Goal: Task Accomplishment & Management: Complete application form

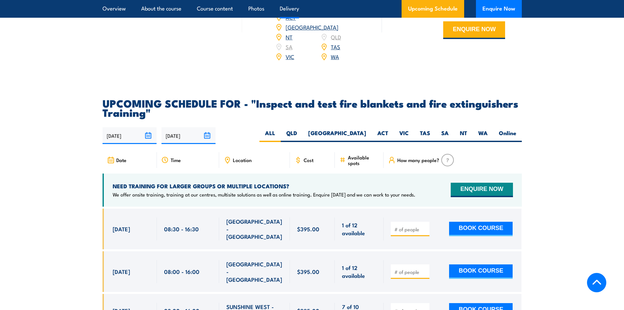
scroll to position [1146, 0]
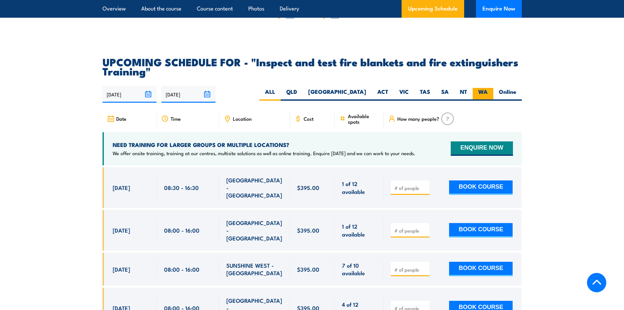
click at [483, 101] on label "WA" at bounding box center [483, 94] width 21 height 13
click at [488, 92] on input "WA" at bounding box center [490, 90] width 4 height 4
radio input "true"
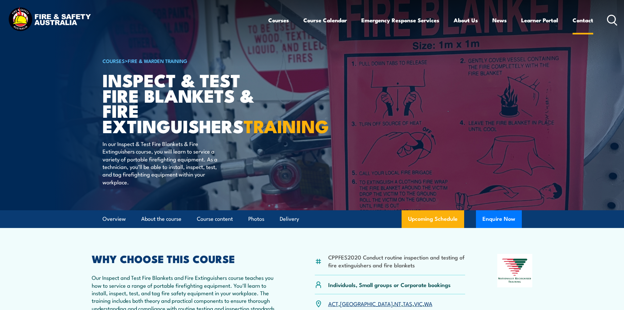
click at [581, 19] on link "Contact" at bounding box center [583, 19] width 21 height 17
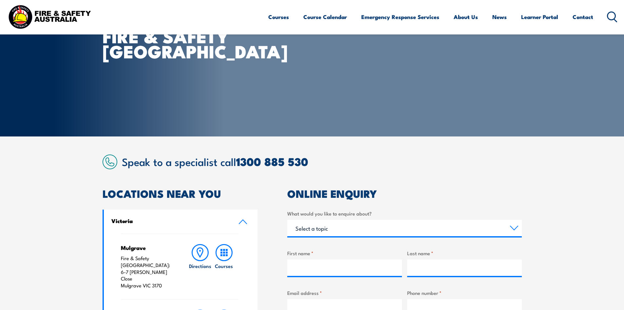
scroll to position [98, 0]
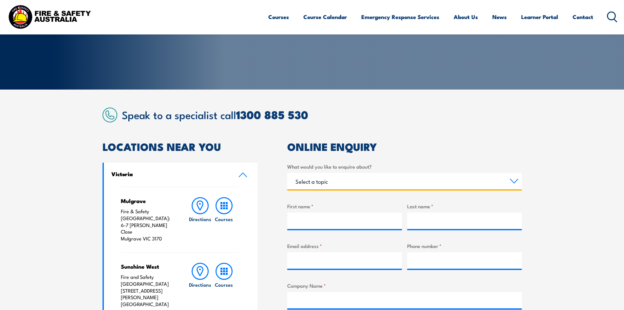
click at [509, 184] on select "Select a topic Training Emergency Response Services General Enquiry" at bounding box center [404, 181] width 235 height 16
select select "Training"
click at [287, 173] on select "Select a topic Training Emergency Response Services General Enquiry" at bounding box center [404, 181] width 235 height 16
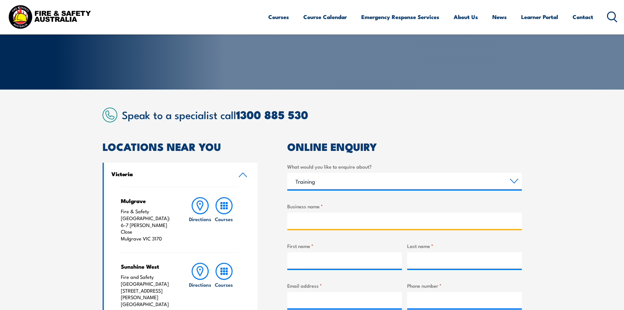
click at [295, 219] on input "Business name *" at bounding box center [404, 220] width 235 height 16
type input "PCB Contractors"
type input "[PERSON_NAME]"
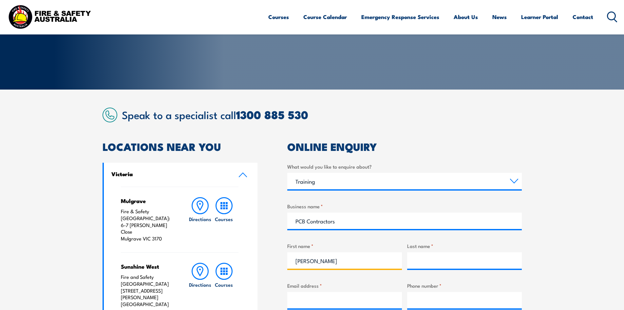
type input "[PERSON_NAME]"
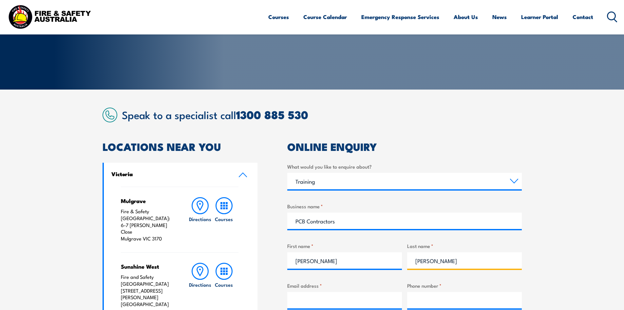
type input "[EMAIL_ADDRESS][DOMAIN_NAME]"
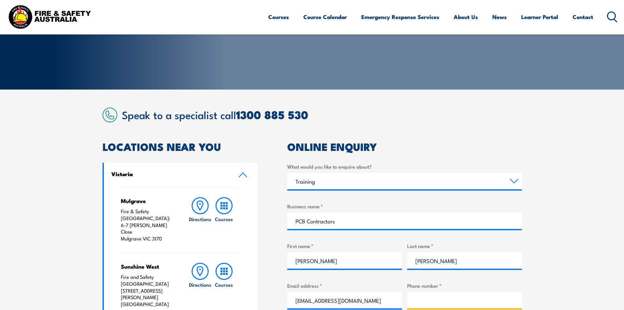
type input "0433681762"
select select "WA"
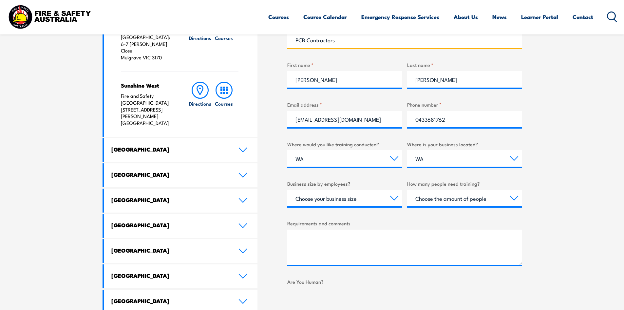
scroll to position [295, 0]
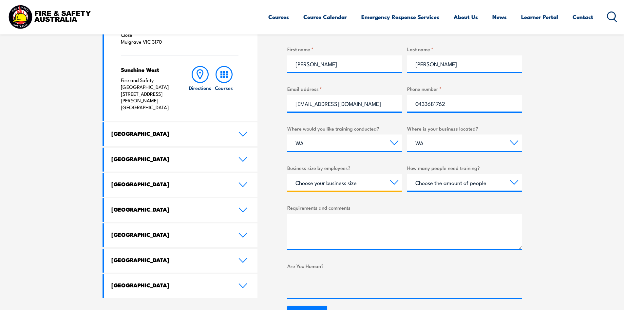
click at [395, 181] on select "Choose your business size 1 to 19 20 to 199 200+" at bounding box center [344, 182] width 115 height 16
select select "1 to 19"
click at [287, 174] on select "Choose your business size 1 to 19 20 to 199 200+" at bounding box center [344, 182] width 115 height 16
click at [439, 181] on select "Choose the amount of people 1 to 4 5 to 19 20+" at bounding box center [464, 182] width 115 height 16
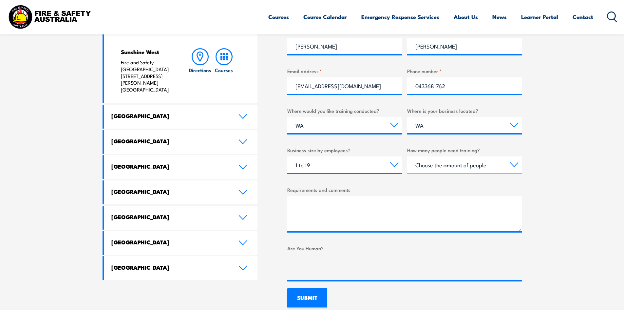
scroll to position [328, 0]
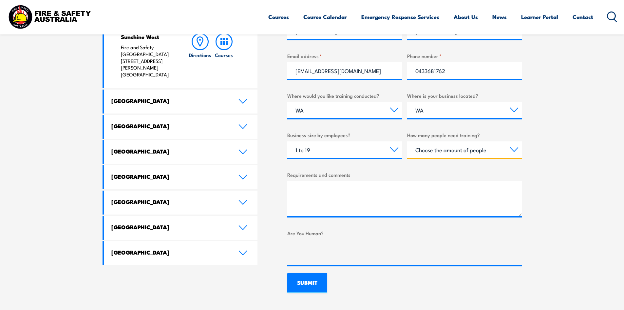
click at [510, 151] on select "Choose the amount of people 1 to 4 5 to 19 20+" at bounding box center [464, 149] width 115 height 16
select select "5 to 19"
click at [407, 141] on select "Choose the amount of people 1 to 4 5 to 19 20+" at bounding box center [464, 149] width 115 height 16
click at [433, 184] on textarea "Requirements and comments" at bounding box center [404, 198] width 235 height 35
click at [340, 184] on textarea "Requirements and comments" at bounding box center [404, 198] width 235 height 35
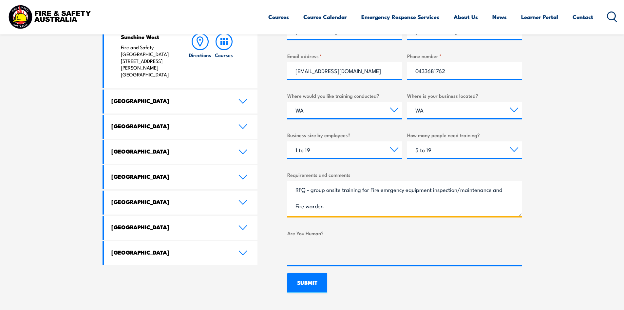
click at [387, 188] on textarea "RFQ - group onsite training for Fire emrgency equipment inspection/maintenance …" at bounding box center [404, 198] width 235 height 35
click at [392, 190] on textarea "RFQ - group onsite training for Fire emrgency equipment inspection/maintenance …" at bounding box center [404, 198] width 235 height 35
click at [389, 190] on textarea "RFQ - group onsite training for Fire emrgency equipment inspection/maintenance …" at bounding box center [404, 198] width 235 height 35
click at [498, 190] on textarea "RFQ - group onsite training for Fire emergency equipment inspection/maintenance…" at bounding box center [404, 198] width 235 height 35
type textarea "RFQ - group onsite training for Fire emergency equipment inspection/maintenance…"
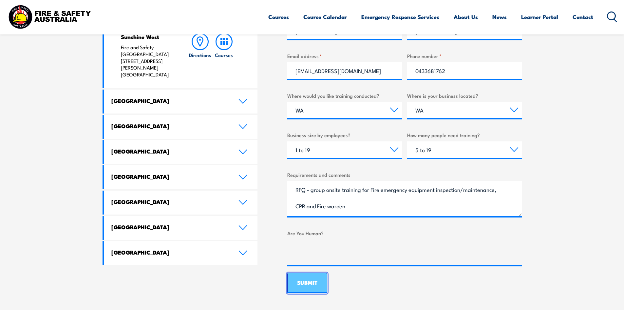
click at [307, 287] on input "SUBMIT" at bounding box center [307, 283] width 40 height 20
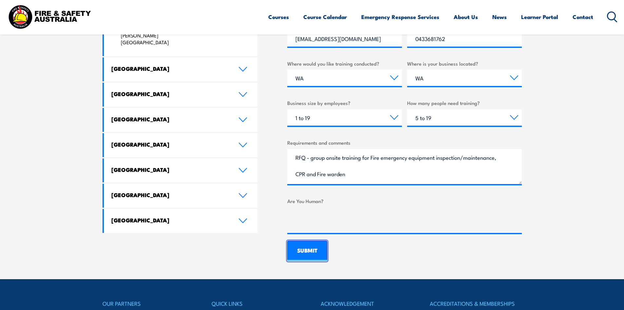
scroll to position [360, 0]
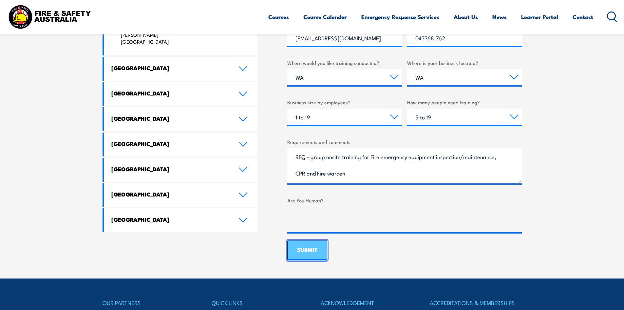
click at [305, 251] on input "SUBMIT" at bounding box center [307, 250] width 40 height 20
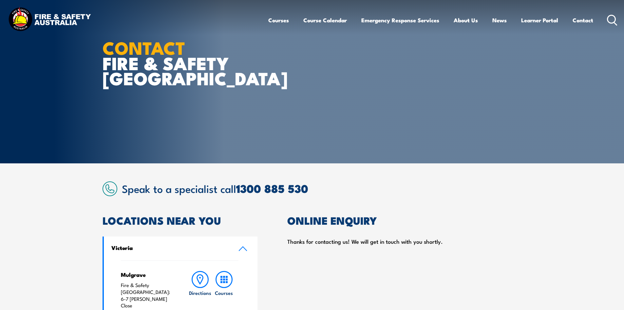
scroll to position [0, 0]
